Goal: Task Accomplishment & Management: Manage account settings

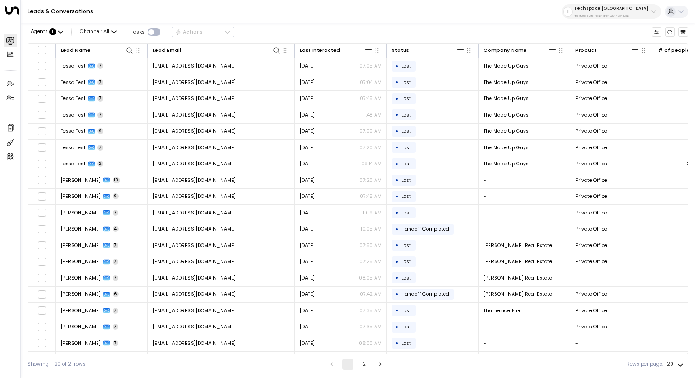
click at [610, 9] on p "Techspace [GEOGRAPHIC_DATA]" at bounding box center [610, 9] width 73 height 6
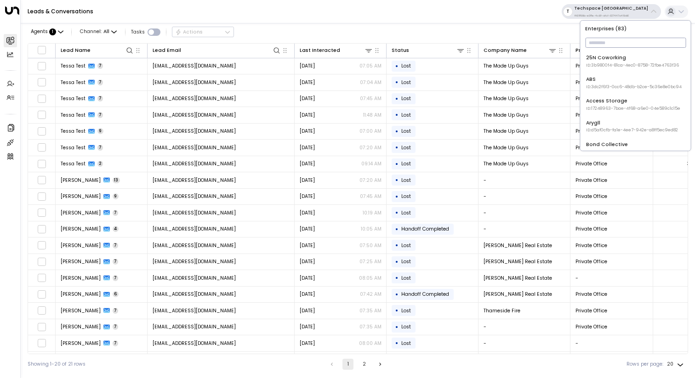
click at [607, 45] on input "text" at bounding box center [635, 42] width 101 height 15
type input "********"
click at [596, 56] on div "Uniti Demos ID: 4c025b01-9fa0-46ff-ab3a-a620b886896e" at bounding box center [633, 61] width 95 height 14
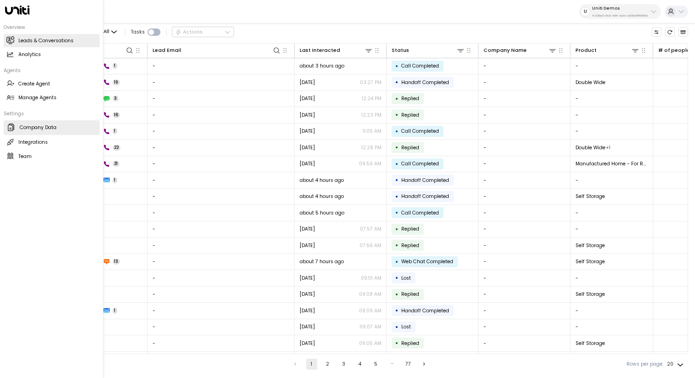
click at [17, 126] on link "Company Data Company Data" at bounding box center [52, 127] width 96 height 15
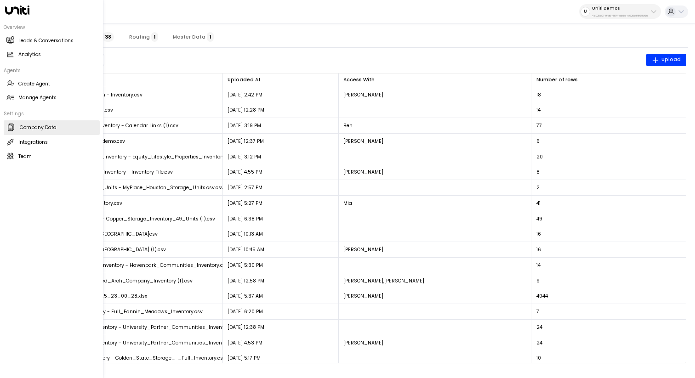
click at [23, 107] on div "Overview Leads & Conversations Leads & Conversations Analytics Analytics Agents…" at bounding box center [52, 90] width 96 height 145
click at [32, 90] on div "Agents Create Agent Create Agent Manage Agents Manage Agents" at bounding box center [52, 86] width 96 height 38
click at [62, 95] on link "Manage Agents Manage Agents" at bounding box center [52, 97] width 96 height 13
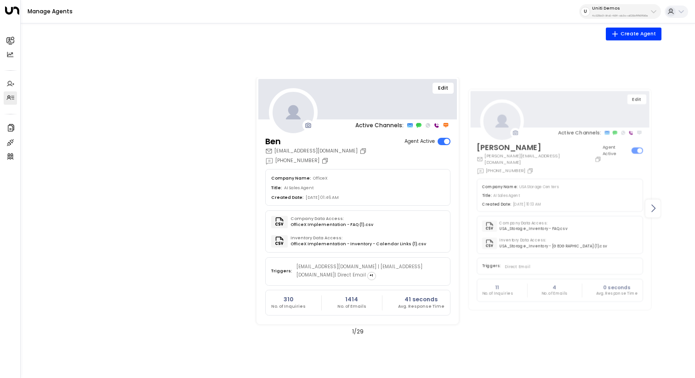
click at [649, 205] on icon at bounding box center [652, 208] width 11 height 11
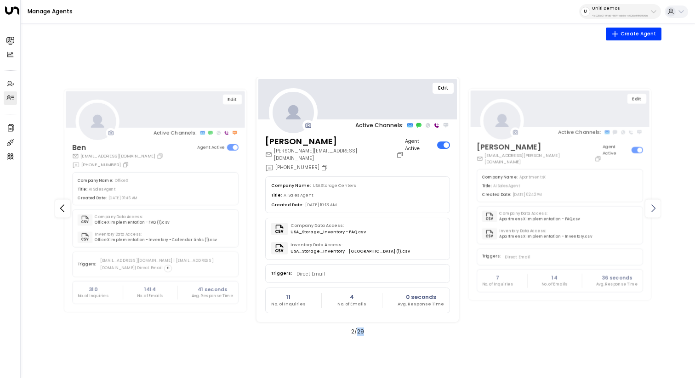
click at [649, 204] on icon at bounding box center [652, 208] width 11 height 11
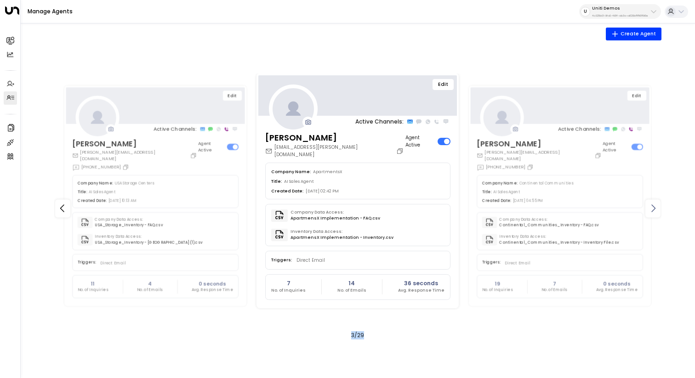
click at [649, 204] on icon at bounding box center [652, 208] width 11 height 11
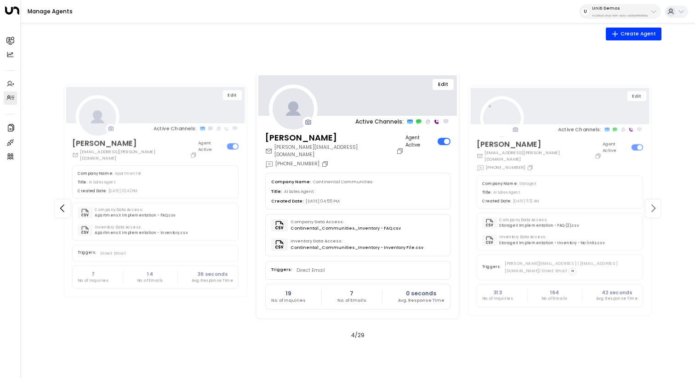
click at [649, 204] on icon at bounding box center [652, 208] width 11 height 11
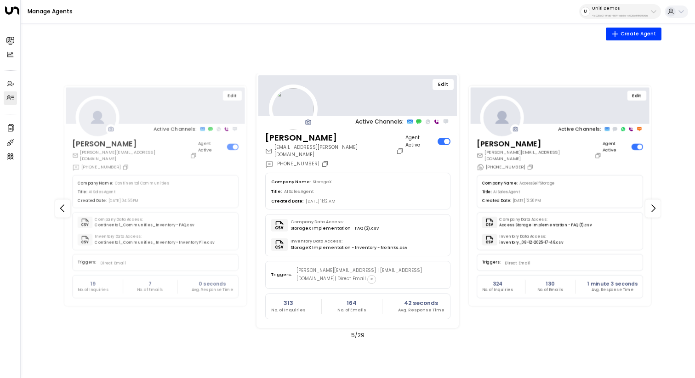
click at [634, 98] on button "Edit" at bounding box center [636, 95] width 19 height 10
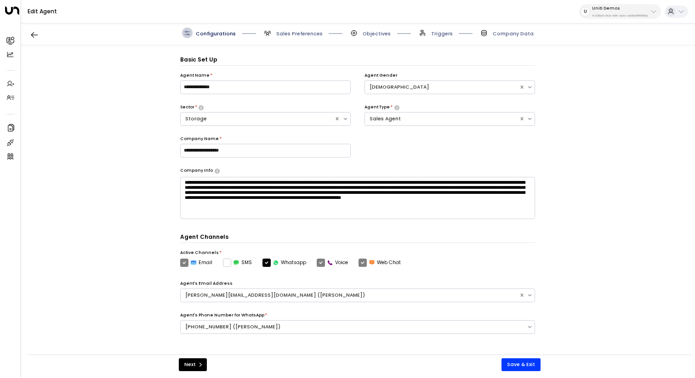
scroll to position [10, 0]
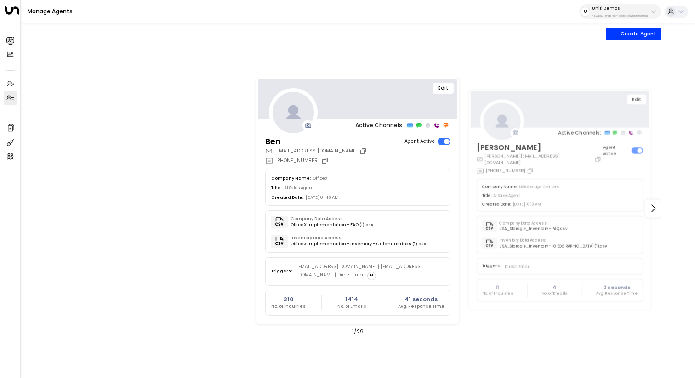
click at [600, 18] on button "U Uniti Demos 4c025b01-9fa0-46ff-ab3a-a620b886896e" at bounding box center [620, 11] width 82 height 15
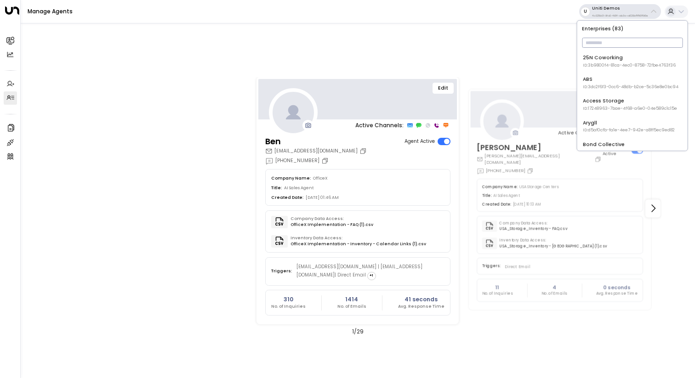
click at [598, 39] on input "text" at bounding box center [632, 42] width 101 height 15
type input "*****"
click at [593, 57] on div "Access Storage ID: 17248963-7bae-4f68-a6e0-04e589c1c15e" at bounding box center [629, 61] width 94 height 14
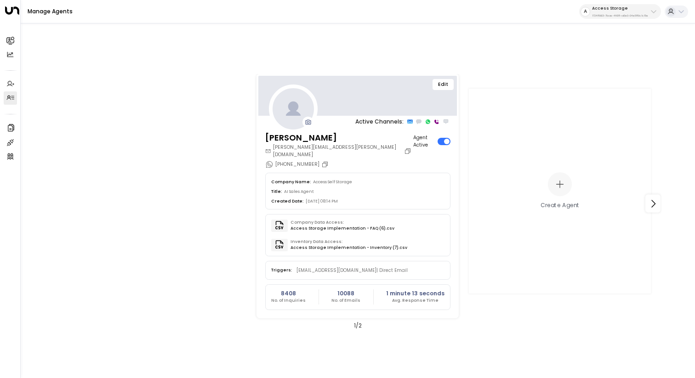
click at [441, 90] on button "Edit" at bounding box center [442, 84] width 21 height 11
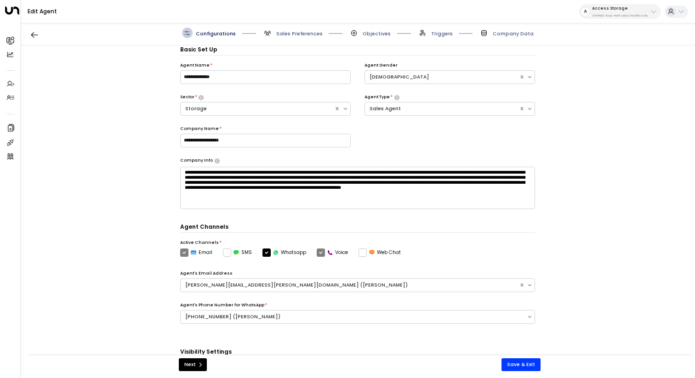
scroll to position [10, 0]
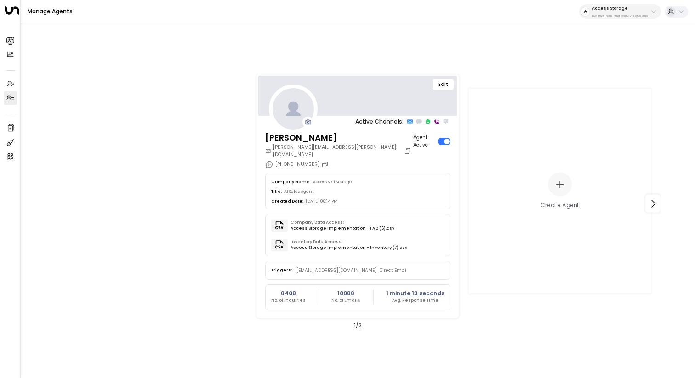
click at [608, 20] on div "Manage Agents A Access Storage 17248963-7bae-4f68-a6e0-04e589c1c15e" at bounding box center [358, 11] width 674 height 23
click at [608, 17] on p "17248963-7bae-4f68-a6e0-04e589c1c15e" at bounding box center [620, 16] width 56 height 4
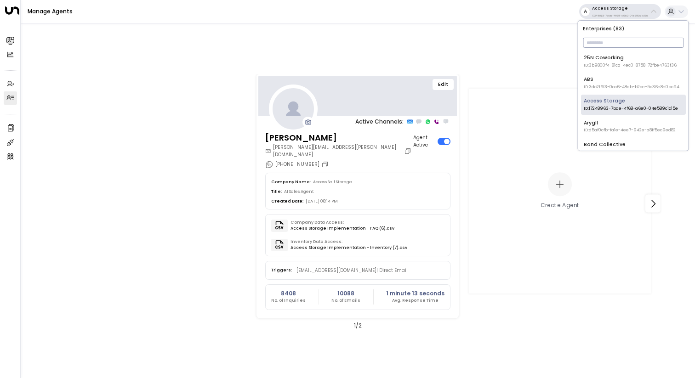
click at [609, 39] on input "text" at bounding box center [632, 42] width 101 height 15
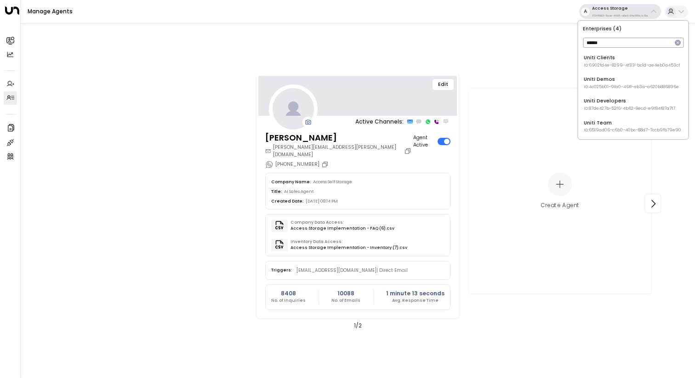
type input "*****"
click at [615, 79] on div "Uniti Demos ID: 4c025b01-9fa0-46ff-ab3a-a620b886896e" at bounding box center [630, 83] width 95 height 14
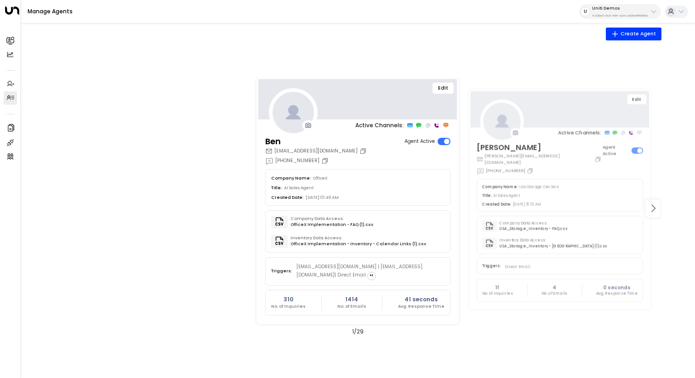
click at [655, 209] on icon at bounding box center [652, 208] width 11 height 11
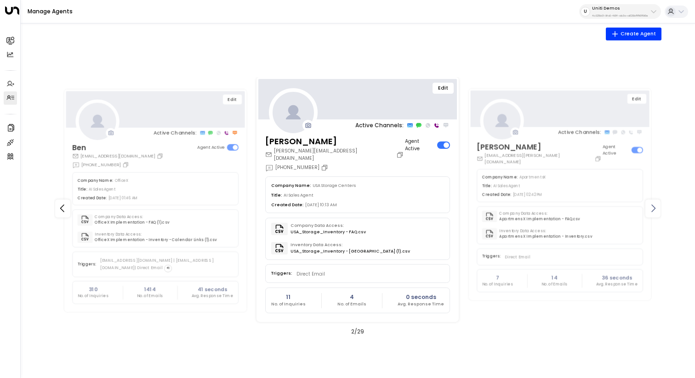
click at [655, 210] on icon at bounding box center [652, 208] width 11 height 11
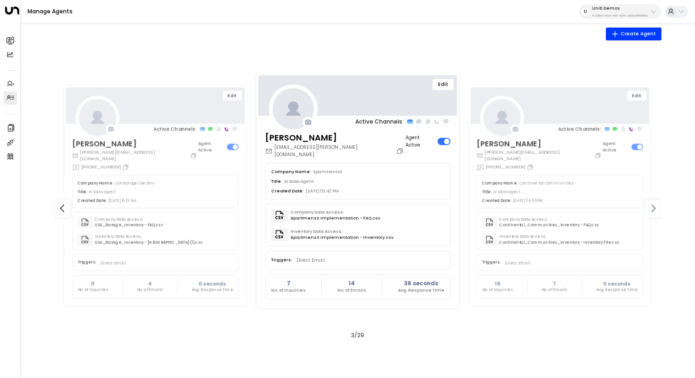
click at [654, 210] on icon at bounding box center [652, 208] width 11 height 11
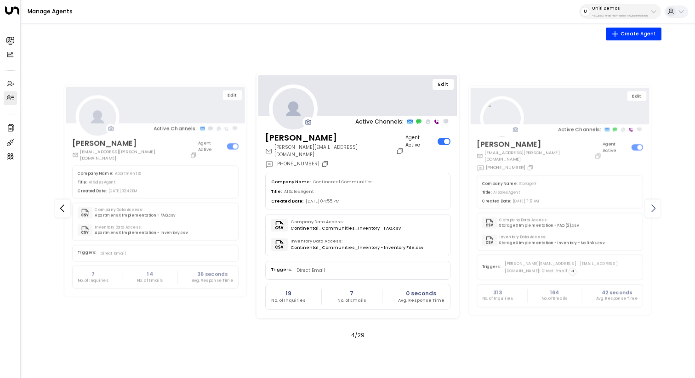
click at [654, 210] on icon at bounding box center [652, 208] width 11 height 11
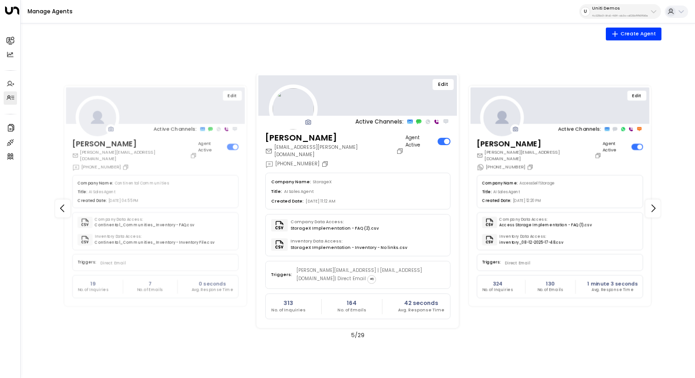
click at [638, 101] on button "Edit" at bounding box center [636, 95] width 19 height 10
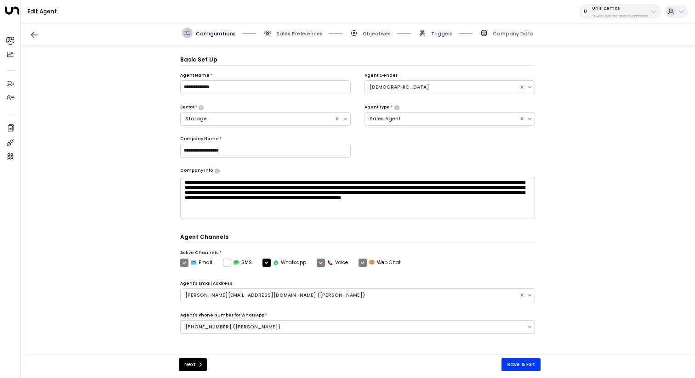
scroll to position [10, 0]
